Goal: Complete application form

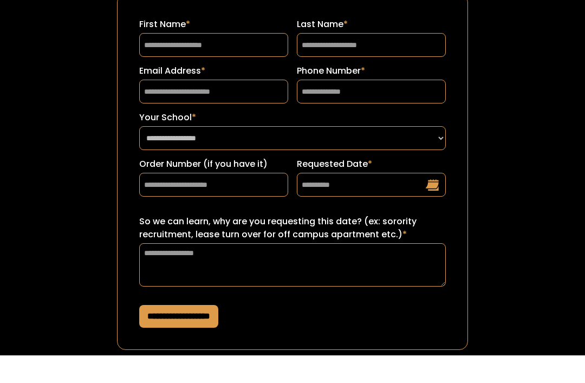
scroll to position [43, 0]
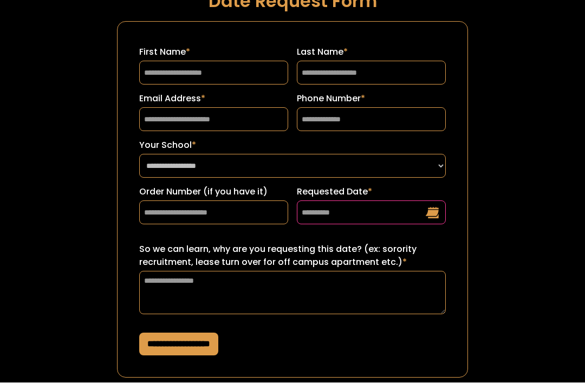
click at [427, 204] on input "Requested Date *" at bounding box center [371, 213] width 149 height 24
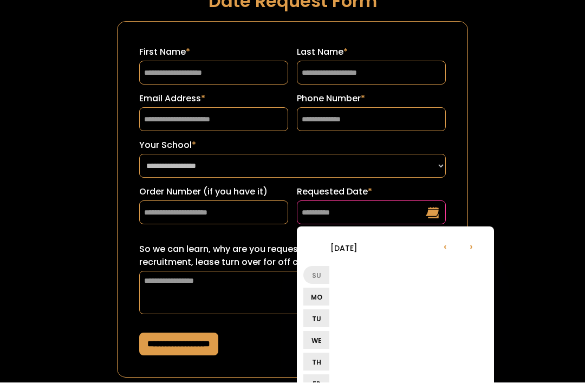
click at [432, 204] on input "Requested Date *" at bounding box center [371, 213] width 149 height 24
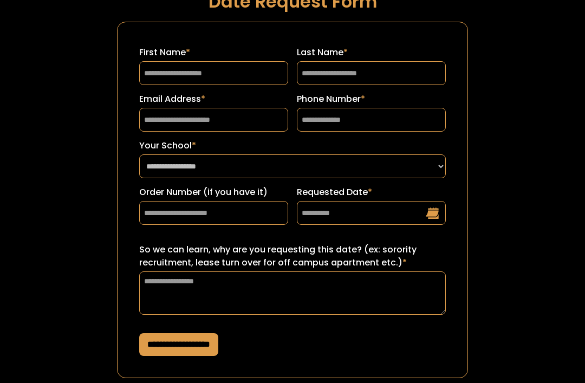
scroll to position [42, 0]
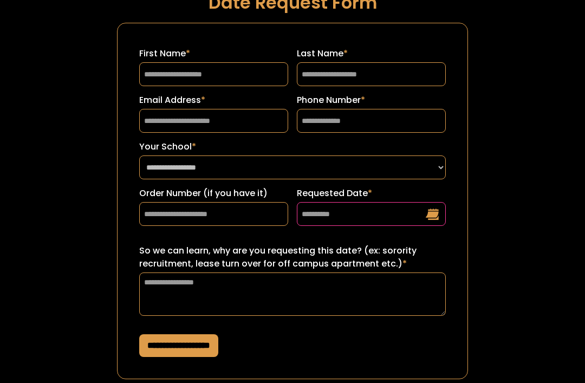
click at [422, 211] on input "Requested Date *" at bounding box center [371, 214] width 149 height 24
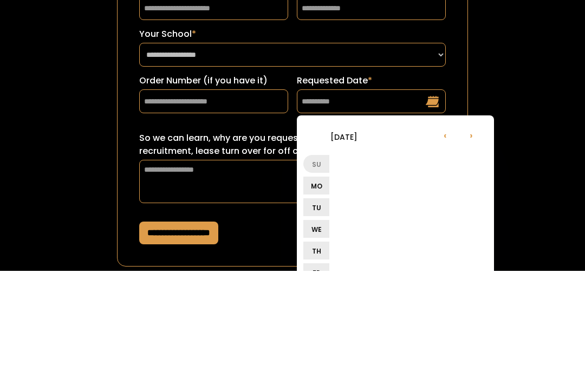
scroll to position [154, 0]
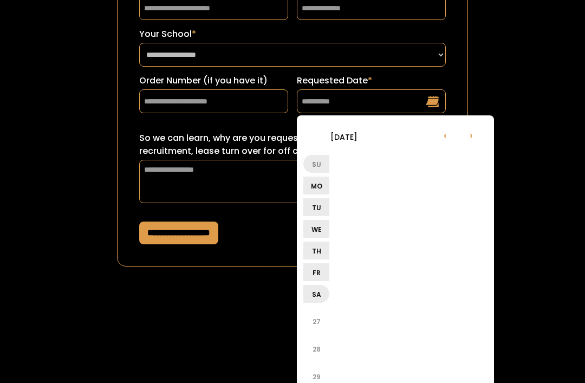
click at [317, 375] on li "29" at bounding box center [316, 377] width 26 height 26
click at [467, 137] on li "›" at bounding box center [471, 135] width 26 height 26
click at [444, 135] on li "‹" at bounding box center [445, 135] width 26 height 26
click at [476, 135] on li "›" at bounding box center [471, 135] width 26 height 26
click at [316, 333] on li "27" at bounding box center [316, 321] width 26 height 26
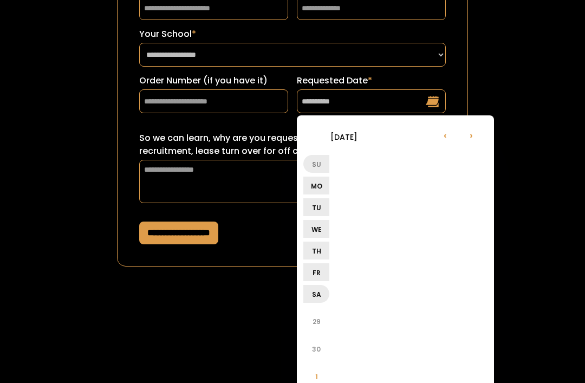
click at [318, 374] on li "1" at bounding box center [316, 377] width 26 height 26
click at [471, 131] on li "›" at bounding box center [471, 135] width 26 height 26
click at [321, 382] on li "29" at bounding box center [316, 377] width 26 height 26
click at [316, 382] on li "1" at bounding box center [316, 377] width 26 height 26
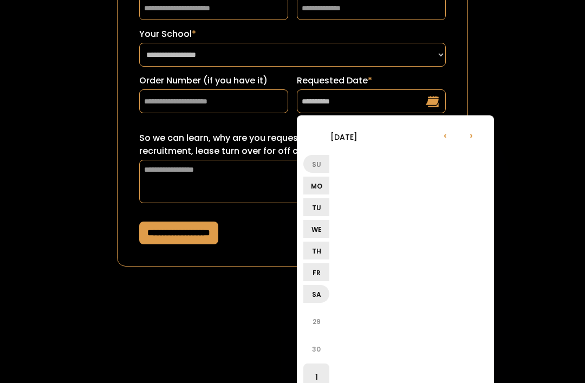
click at [469, 132] on li "›" at bounding box center [471, 135] width 26 height 26
click at [353, 124] on li "[DATE]" at bounding box center [343, 137] width 81 height 26
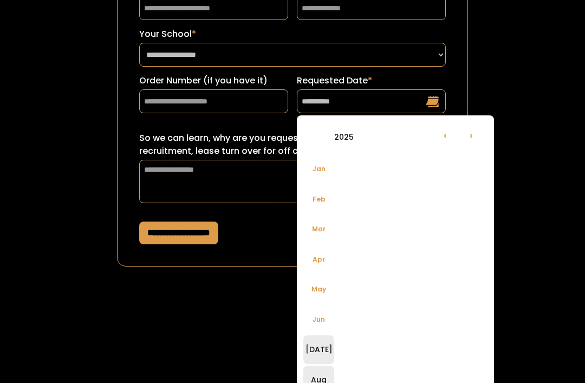
click at [325, 382] on li "Aug" at bounding box center [318, 380] width 31 height 29
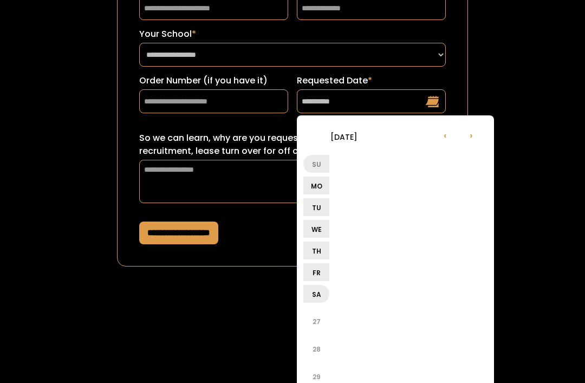
type input "**********"
click at [467, 137] on li "›" at bounding box center [471, 135] width 26 height 26
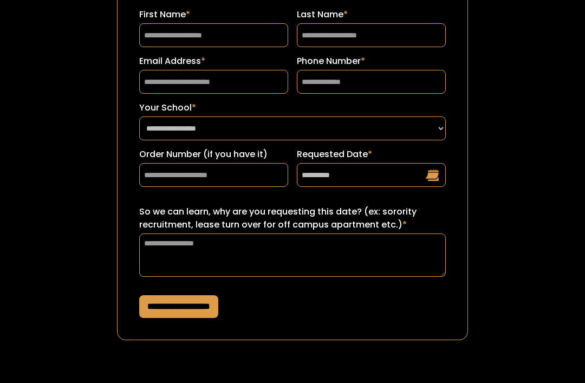
scroll to position [43, 0]
